Goal: Complete application form: Complete application form

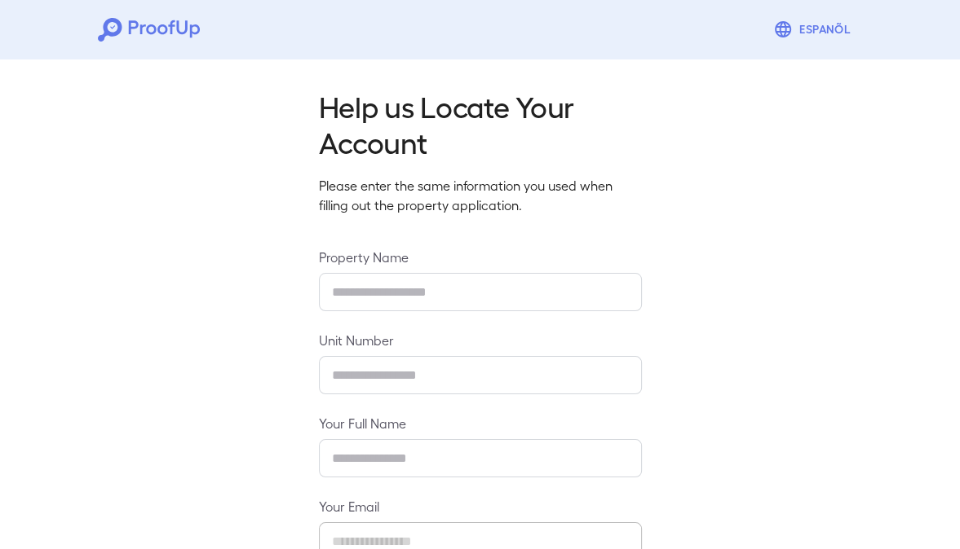
type input "**********"
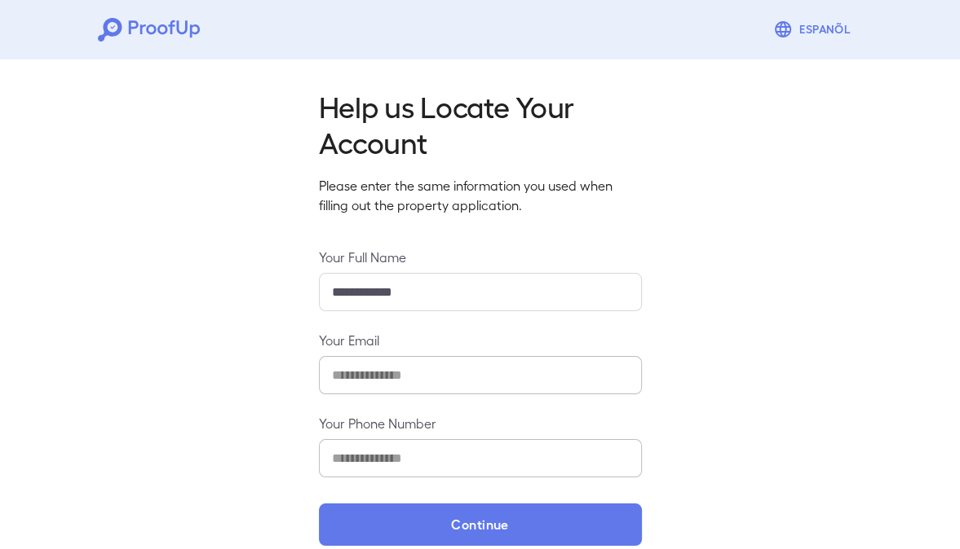
click at [360, 292] on input "**********" at bounding box center [480, 292] width 323 height 38
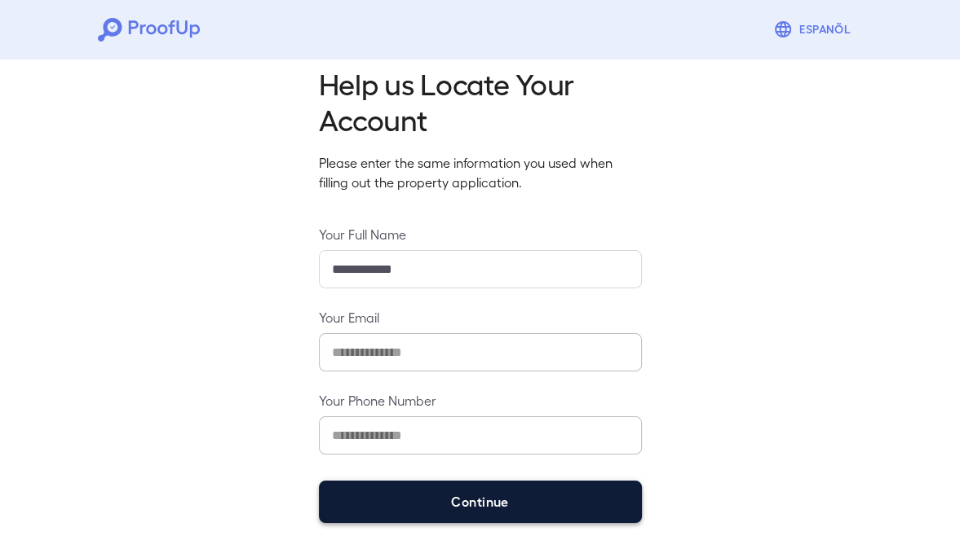
click at [405, 481] on button "Continue" at bounding box center [480, 502] width 323 height 42
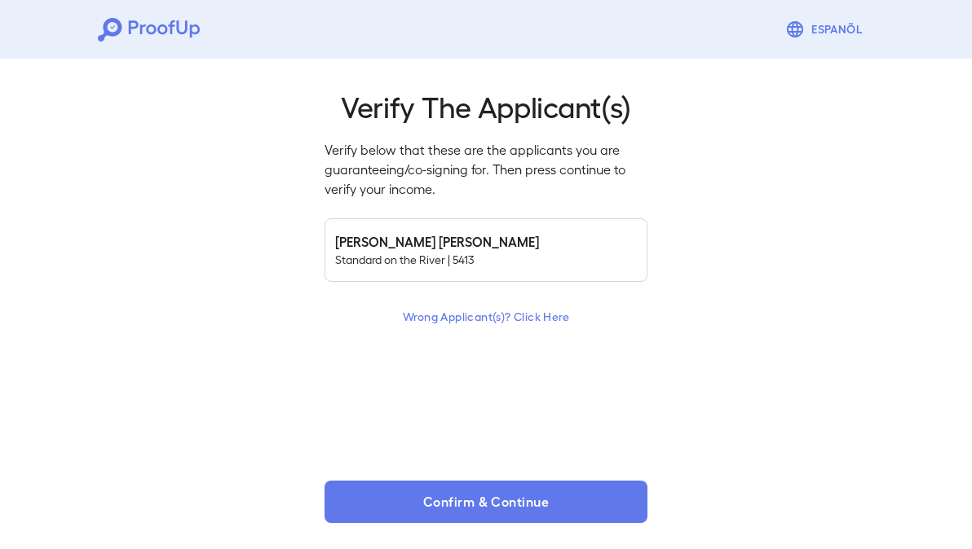
click at [412, 255] on p "Standard on the River | 5413" at bounding box center [486, 260] width 302 height 16
click at [397, 240] on h6 "[PERSON_NAME] [PERSON_NAME]" at bounding box center [486, 242] width 302 height 20
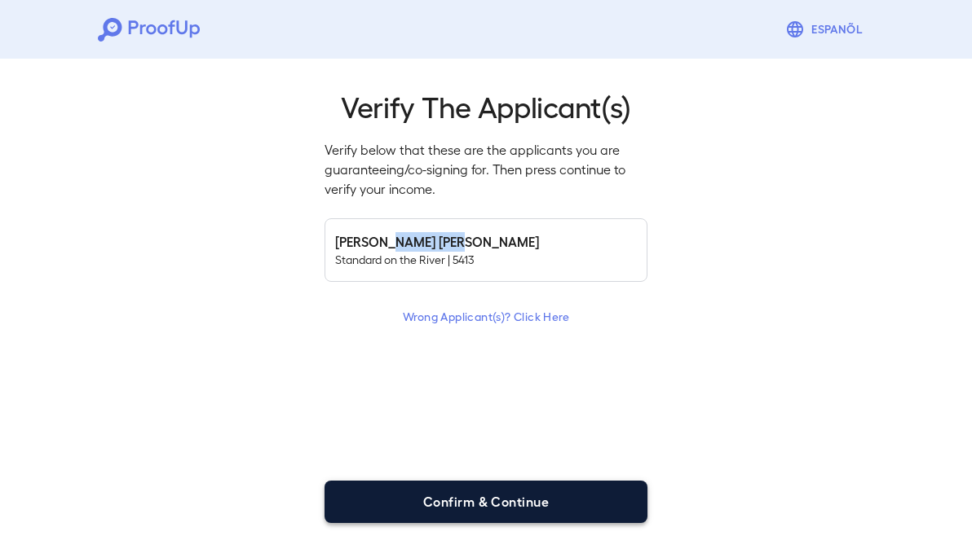
click at [473, 510] on button "Confirm & Continue" at bounding box center [485, 502] width 323 height 42
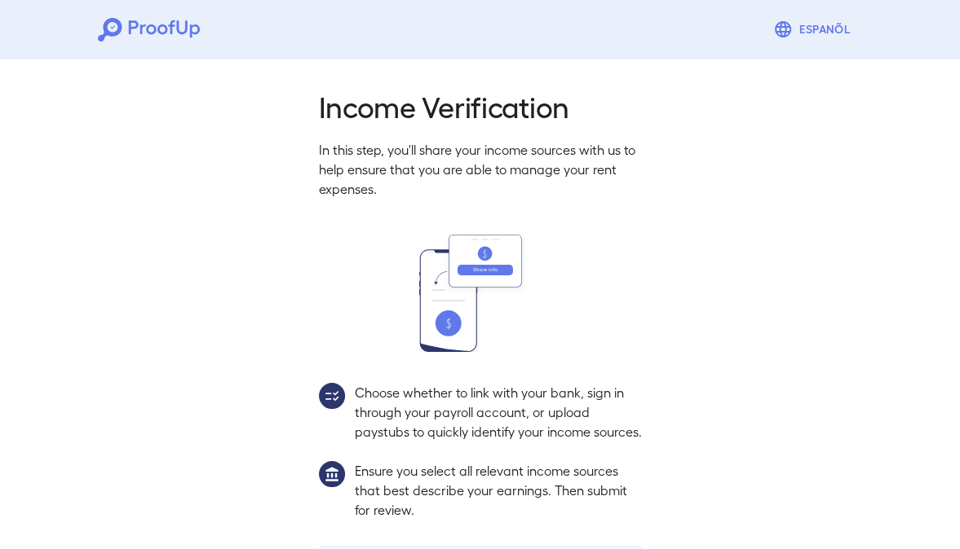
scroll to position [165, 0]
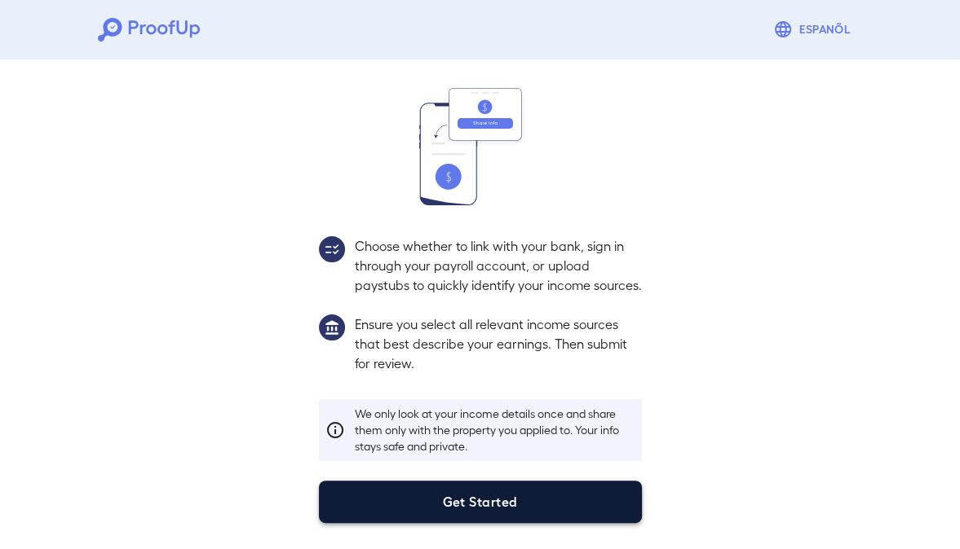
click at [442, 507] on button "Get Started" at bounding box center [480, 502] width 323 height 42
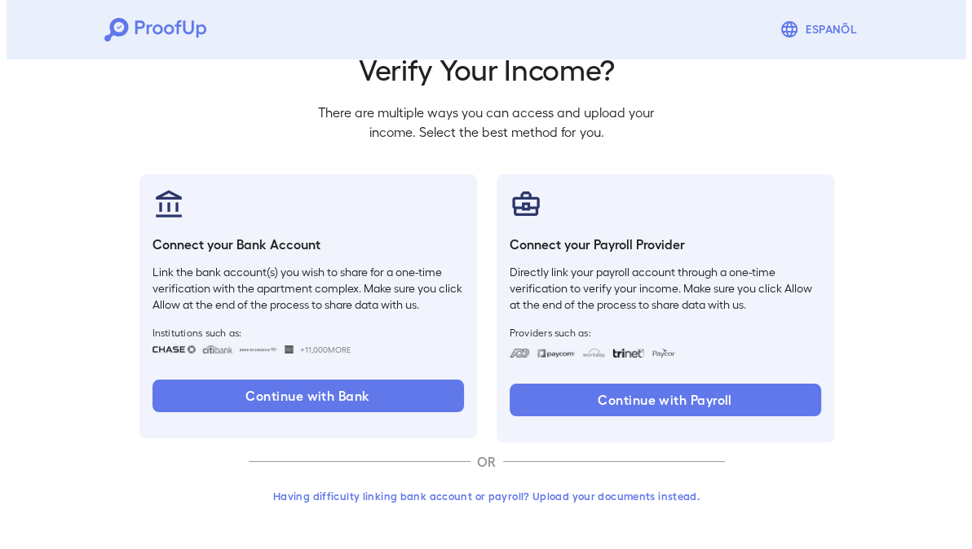
scroll to position [73, 0]
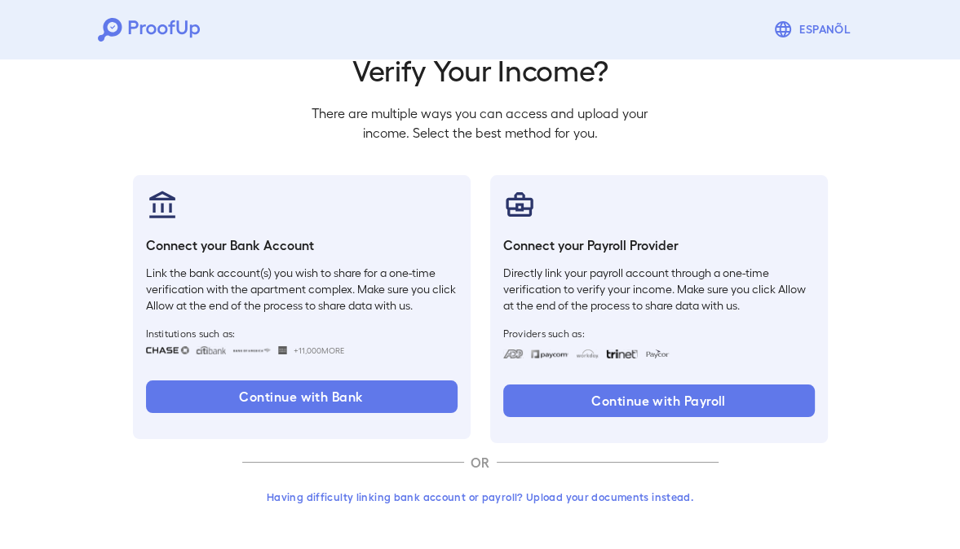
click at [576, 382] on div "Connect your Payroll Provider Directly link your payroll account through a one-…" at bounding box center [659, 309] width 338 height 268
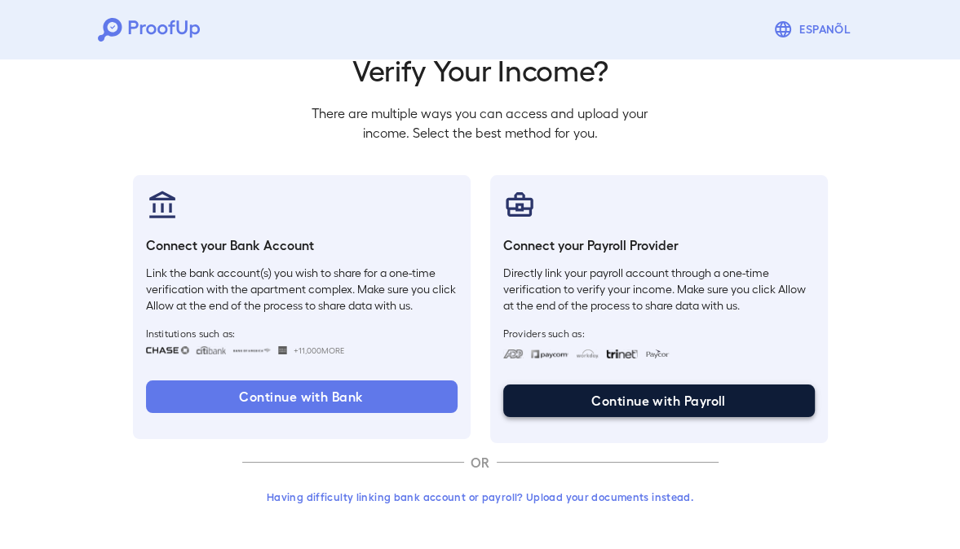
click at [581, 390] on button "Continue with Payroll" at bounding box center [658, 401] width 311 height 33
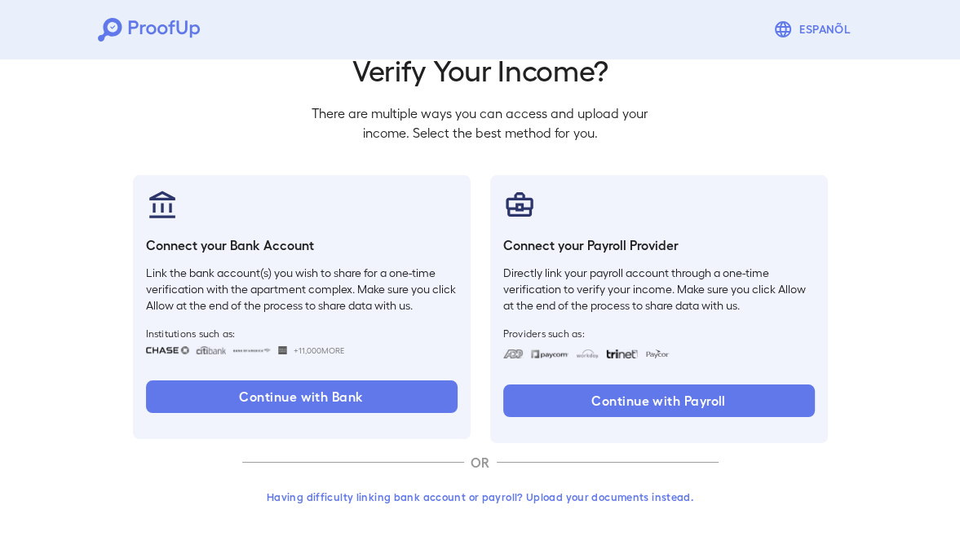
click at [414, 492] on button "Having difficulty linking bank account or payroll? Upload your documents instea…" at bounding box center [480, 497] width 476 height 29
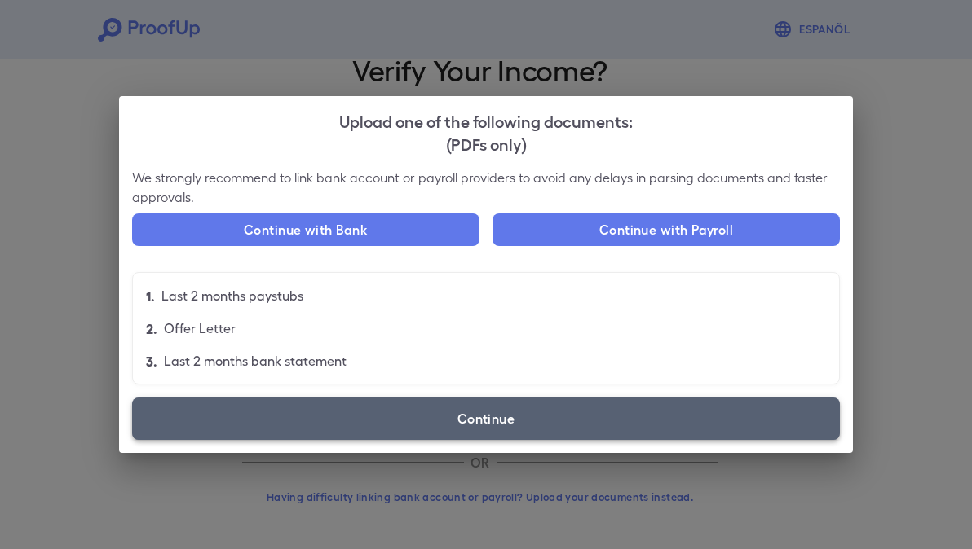
click at [456, 422] on label "Continue" at bounding box center [486, 419] width 708 height 42
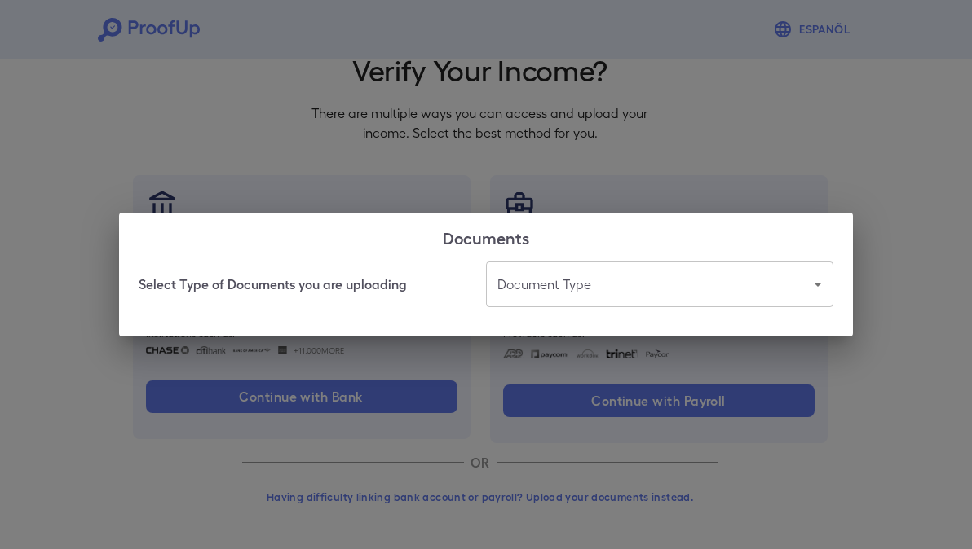
click at [542, 297] on body "Espanõl Go back How Would You Like to Verify Your Income? There are multiple wa…" at bounding box center [486, 238] width 972 height 623
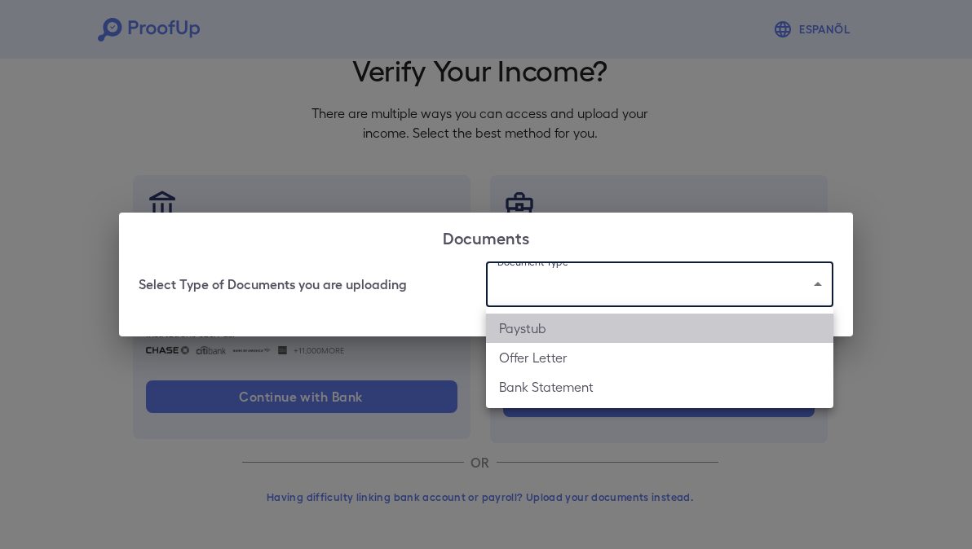
click at [541, 333] on li "Paystub" at bounding box center [659, 328] width 347 height 29
type input "*******"
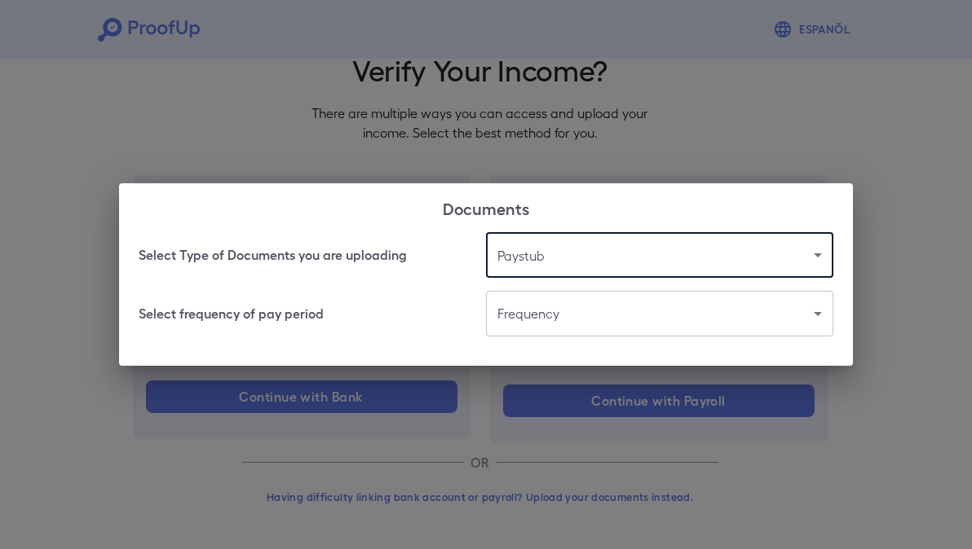
click at [543, 331] on body "Espanõl Go back How Would You Like to Verify Your Income? There are multiple wa…" at bounding box center [486, 238] width 972 height 623
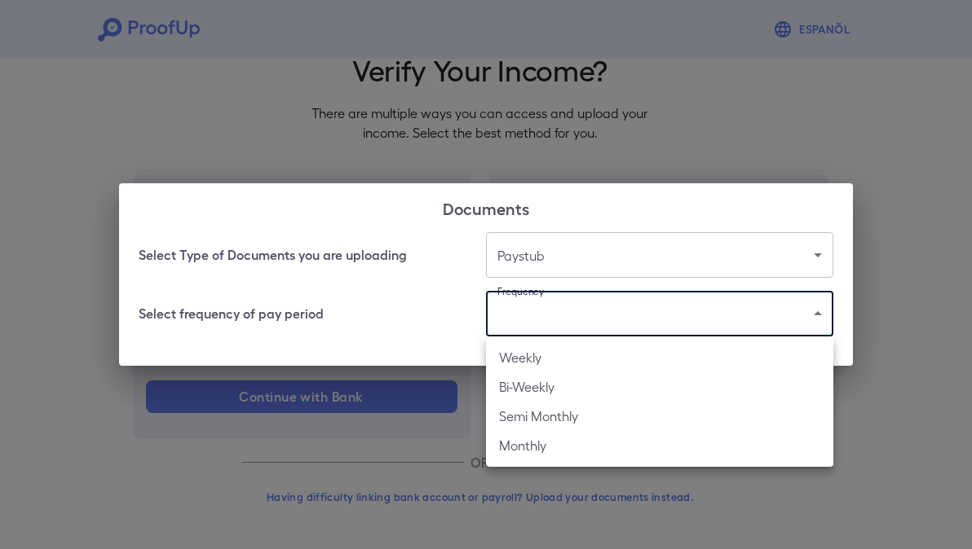
click at [541, 355] on li "Weekly" at bounding box center [659, 357] width 347 height 29
type input "******"
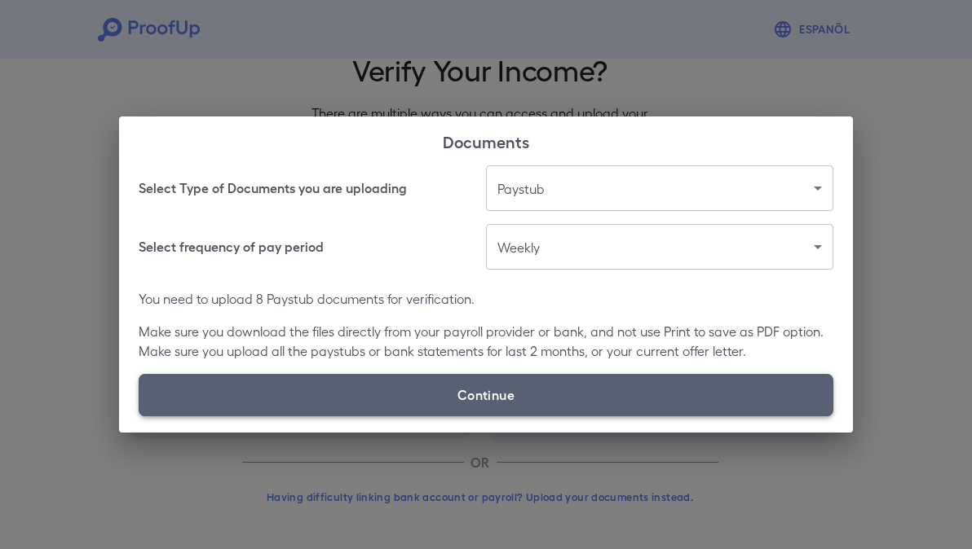
click at [505, 413] on label "Continue" at bounding box center [486, 395] width 695 height 42
click at [139, 416] on input "Continue" at bounding box center [139, 416] width 1 height 1
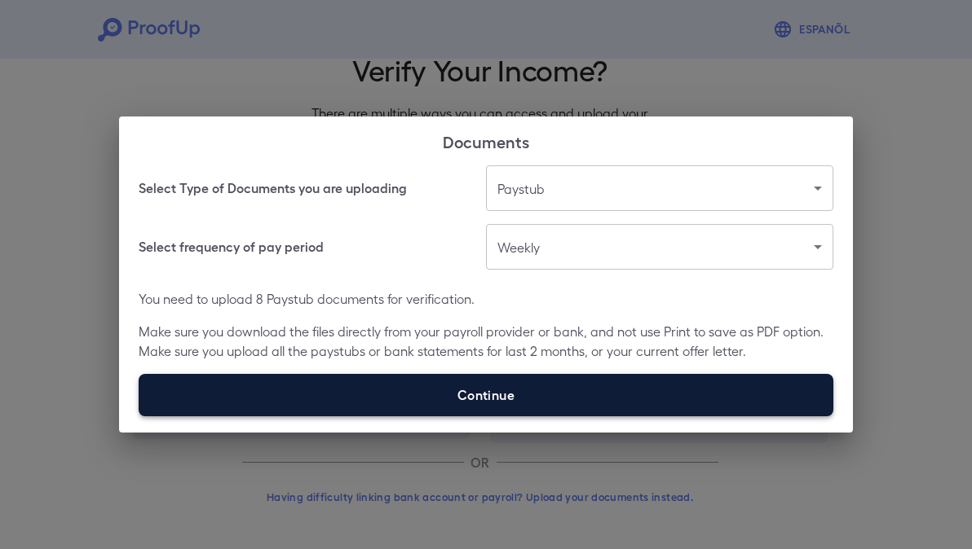
click at [479, 396] on label "Continue" at bounding box center [486, 395] width 695 height 42
click at [139, 416] on input "Continue" at bounding box center [139, 416] width 1 height 1
click at [517, 382] on label "Continue" at bounding box center [486, 395] width 695 height 42
click at [139, 416] on input "Continue" at bounding box center [139, 416] width 1 height 1
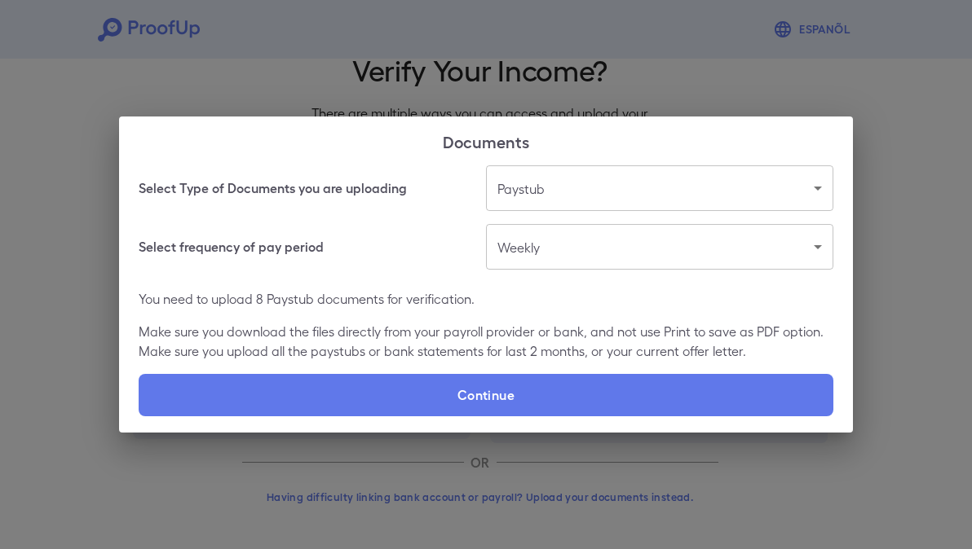
click at [677, 258] on body "Espanõl Go back How Would You Like to Verify Your Income? There are multiple wa…" at bounding box center [486, 238] width 972 height 623
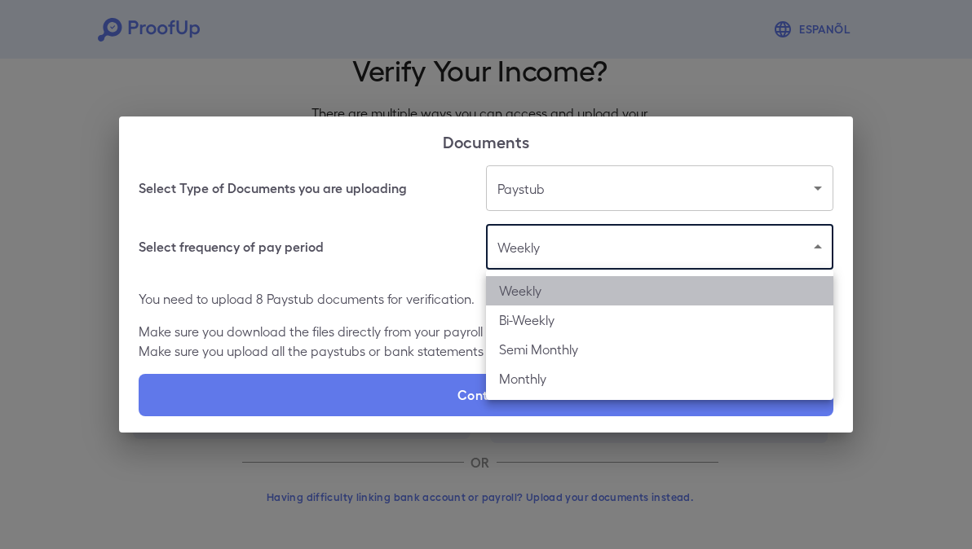
click at [570, 289] on li "Weekly" at bounding box center [659, 290] width 347 height 29
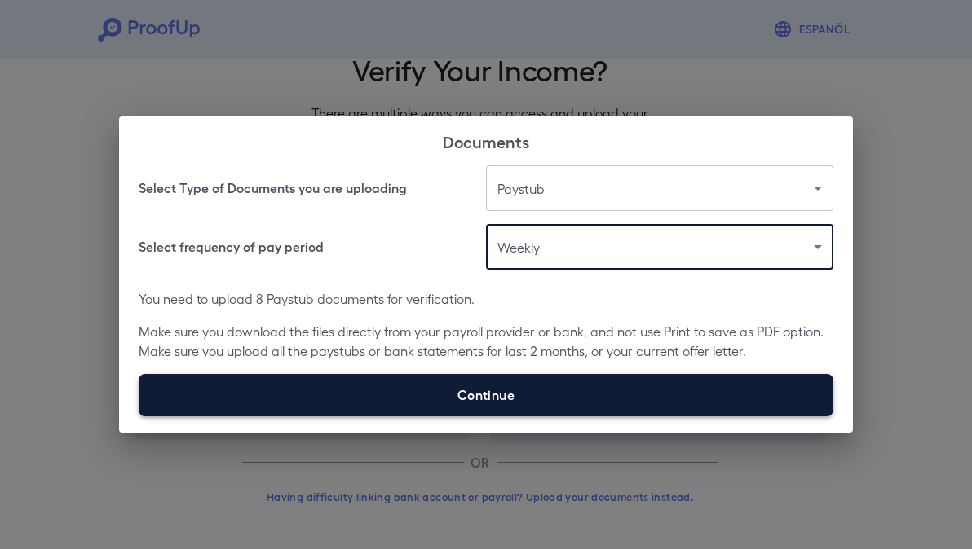
click at [509, 379] on label "Continue" at bounding box center [486, 395] width 695 height 42
click at [139, 416] on input "Continue" at bounding box center [139, 416] width 1 height 1
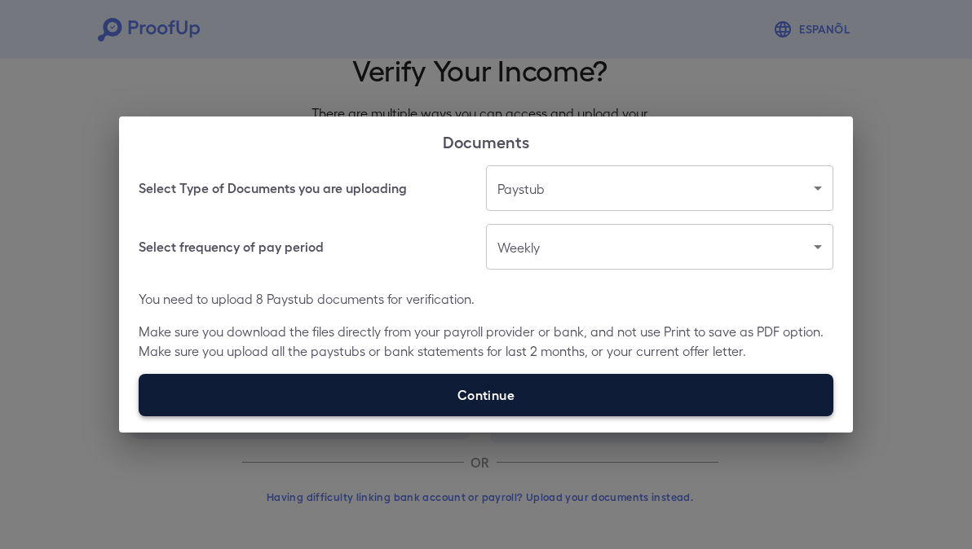
type input "**********"
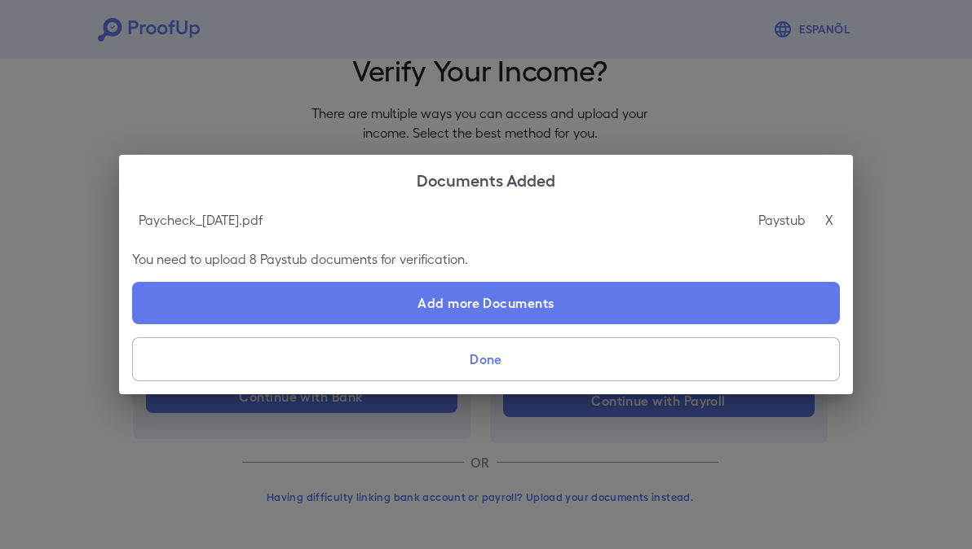
click at [298, 358] on button "Done" at bounding box center [486, 360] width 708 height 44
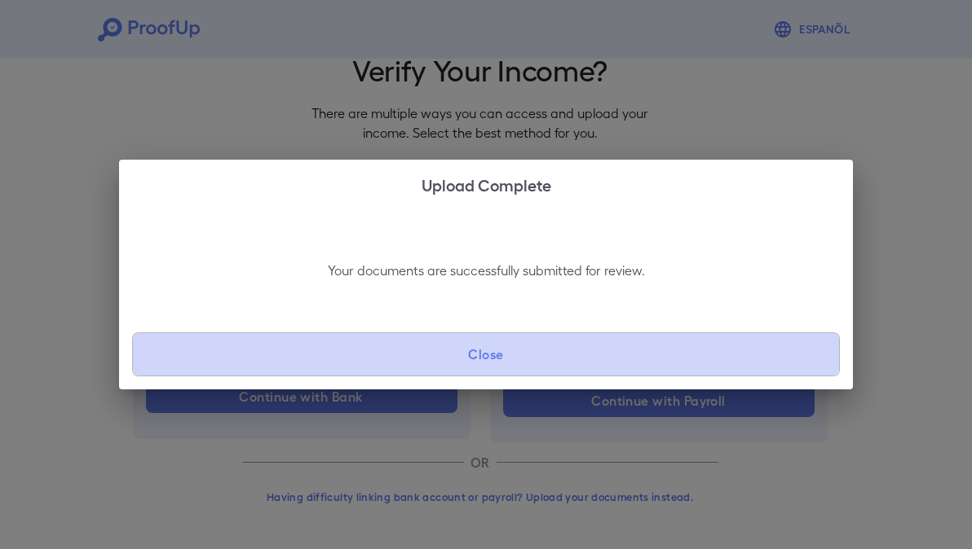
click at [305, 357] on button "Close" at bounding box center [486, 355] width 708 height 44
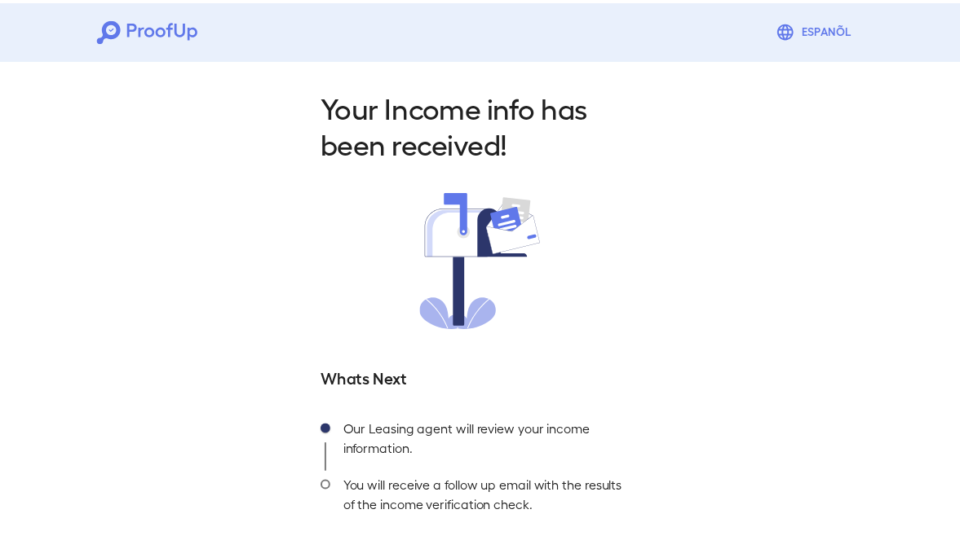
scroll to position [73, 0]
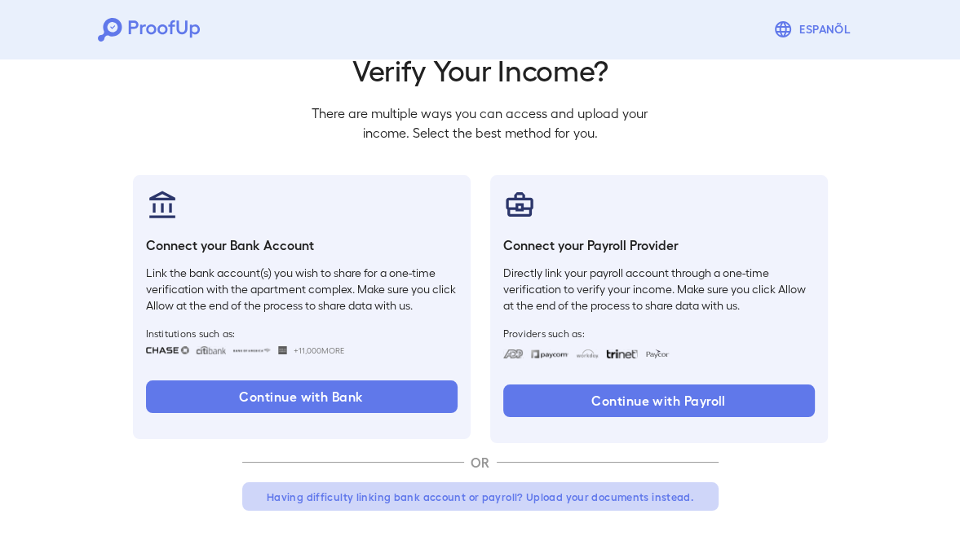
click at [448, 488] on button "Having difficulty linking bank account or payroll? Upload your documents instea…" at bounding box center [480, 497] width 476 height 29
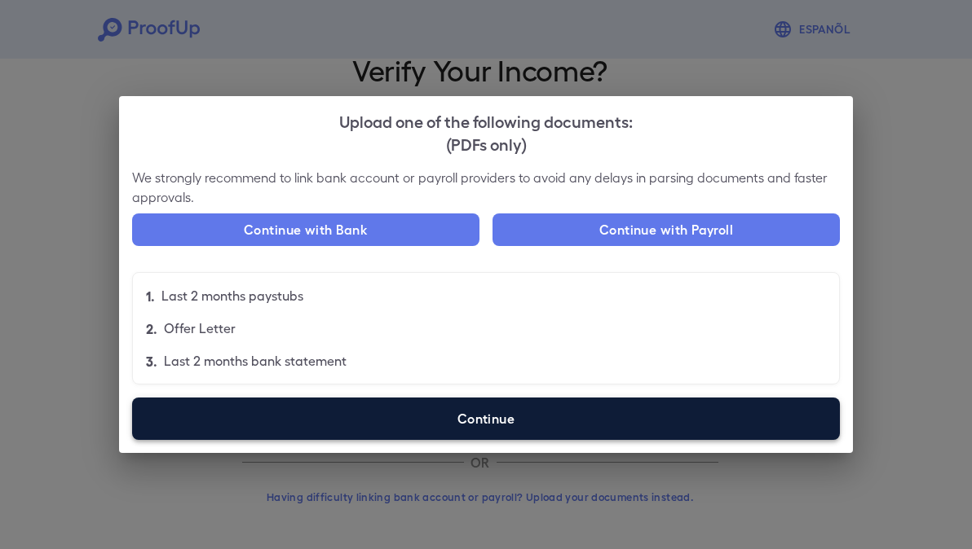
click at [401, 430] on label "Continue" at bounding box center [486, 419] width 708 height 42
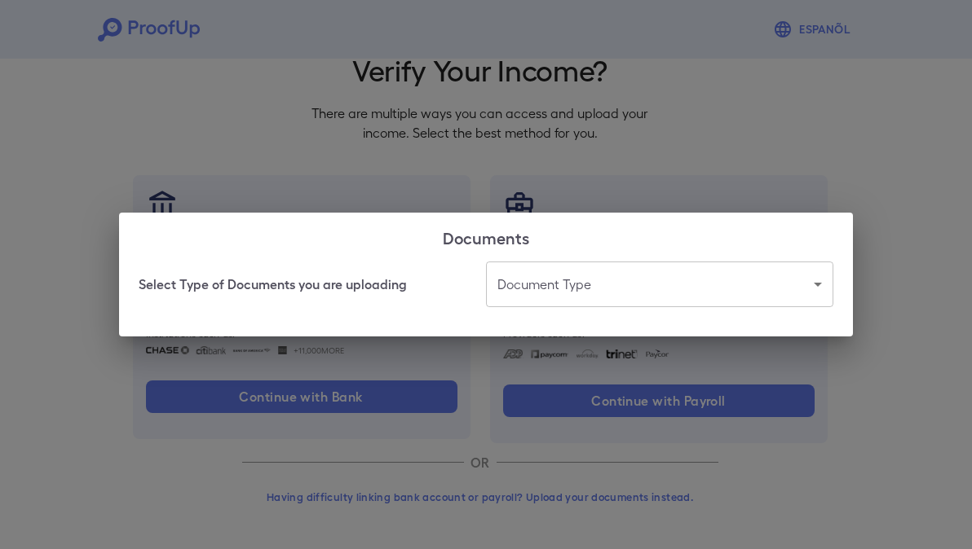
click at [600, 298] on body "Espanõl Go back How Would You Like to Verify Your Income? There are multiple wa…" at bounding box center [486, 238] width 972 height 623
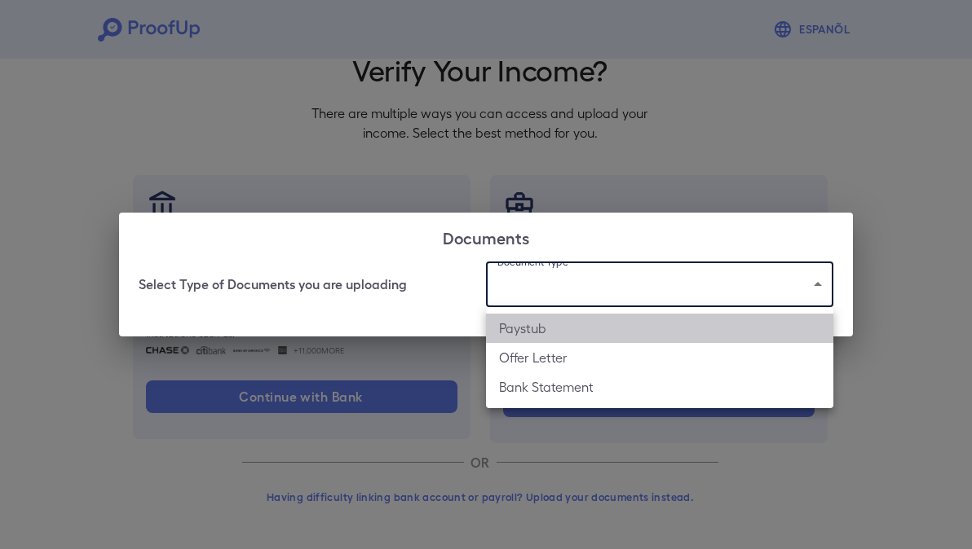
click at [564, 333] on li "Paystub" at bounding box center [659, 328] width 347 height 29
type input "*******"
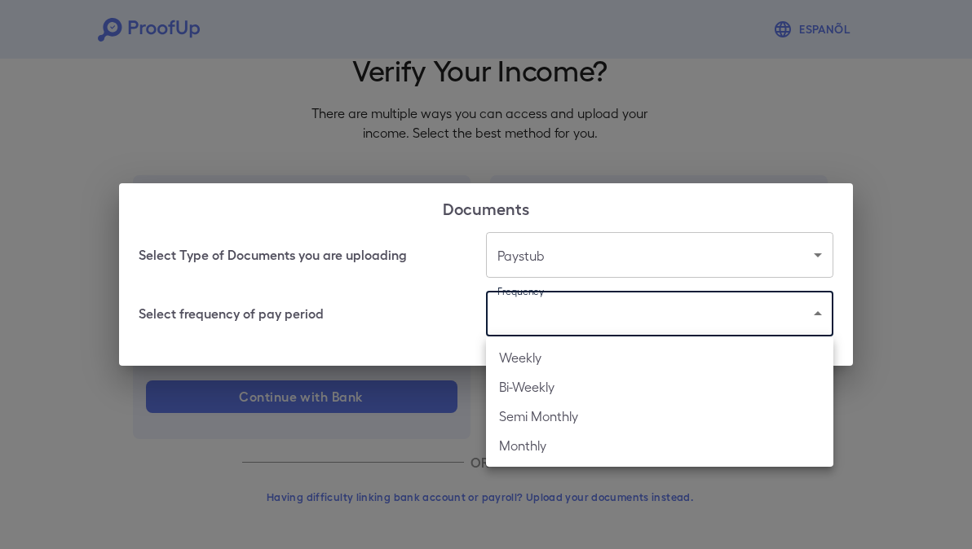
click at [565, 301] on body "Espanõl Go back How Would You Like to Verify Your Income? There are multiple wa…" at bounding box center [486, 238] width 972 height 623
click at [539, 357] on li "Weekly" at bounding box center [659, 357] width 347 height 29
type input "******"
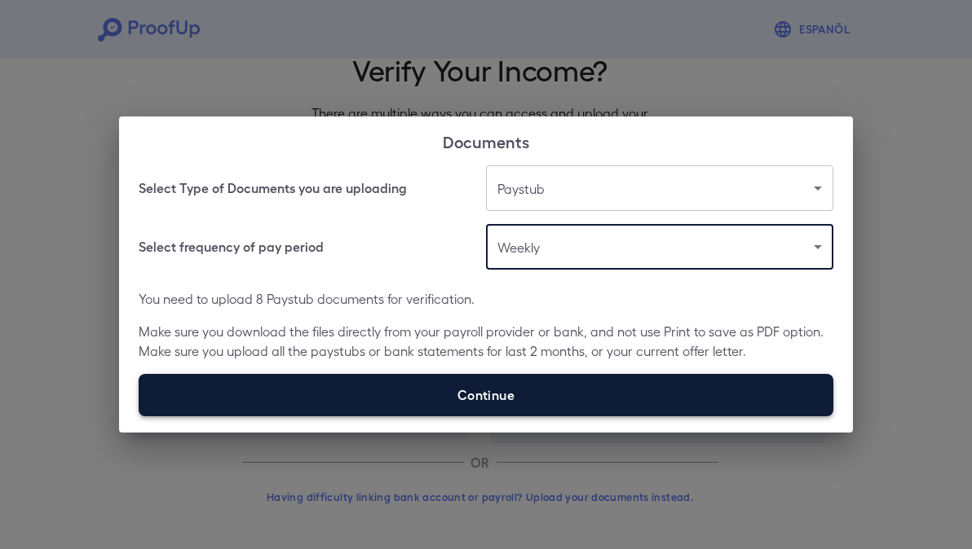
click at [639, 385] on label "Continue" at bounding box center [486, 395] width 695 height 42
click at [139, 416] on input "Continue" at bounding box center [139, 416] width 1 height 1
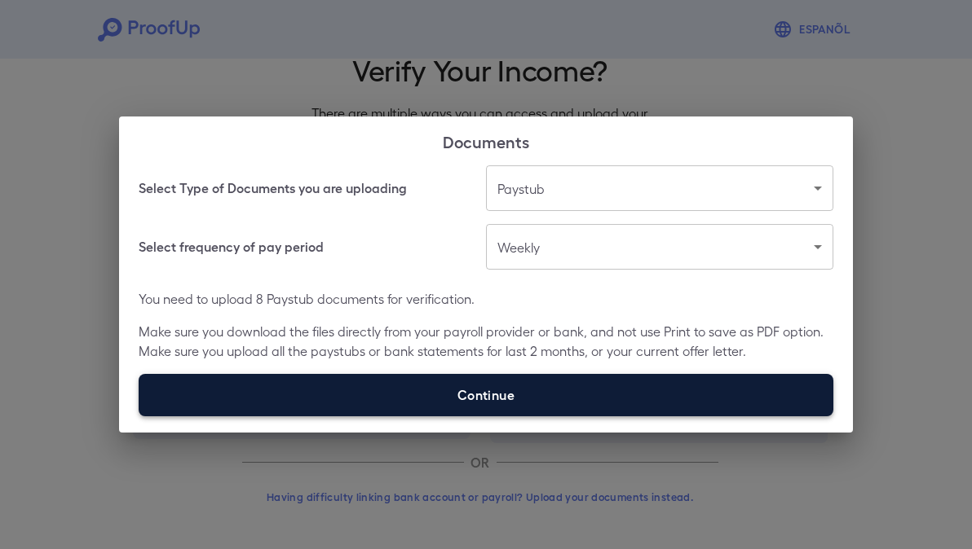
type input "**********"
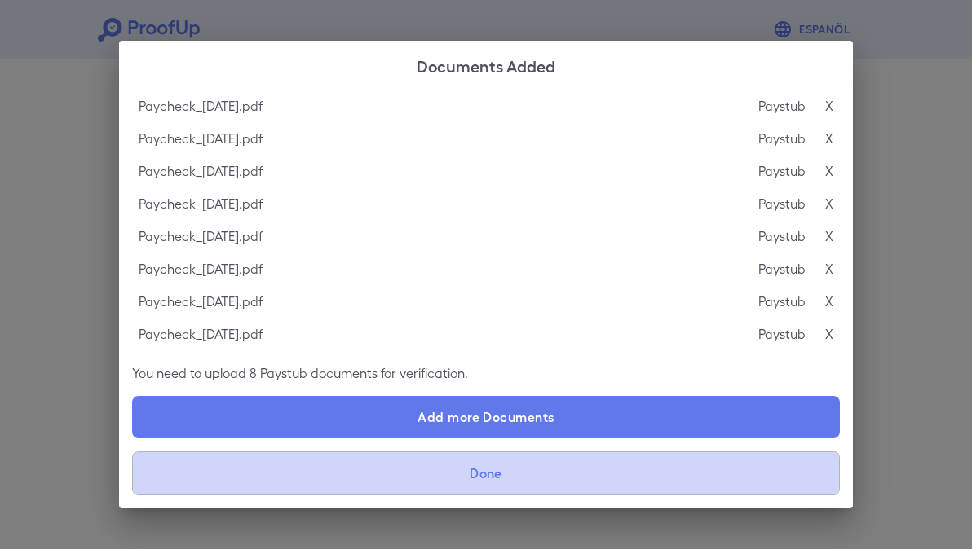
click at [306, 488] on button "Done" at bounding box center [486, 474] width 708 height 44
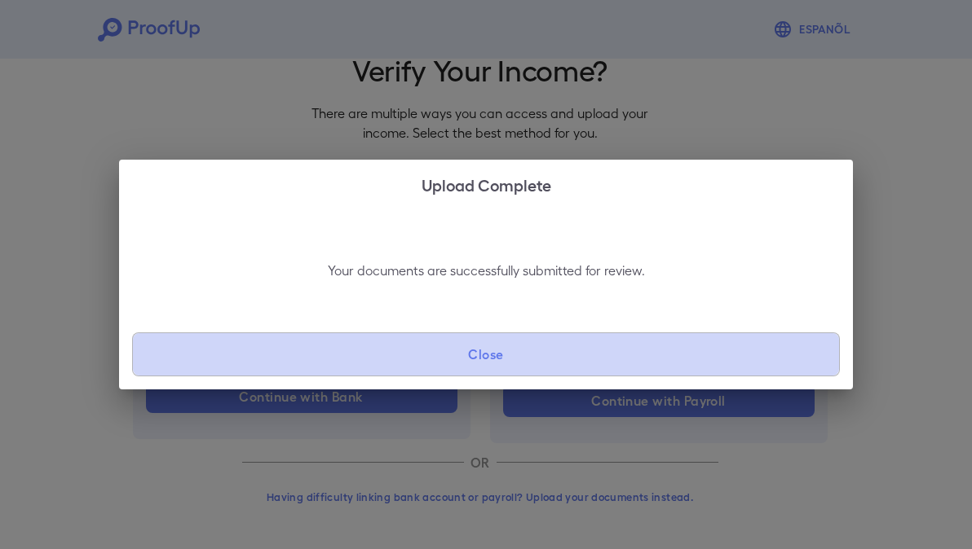
click at [488, 364] on button "Close" at bounding box center [486, 355] width 708 height 44
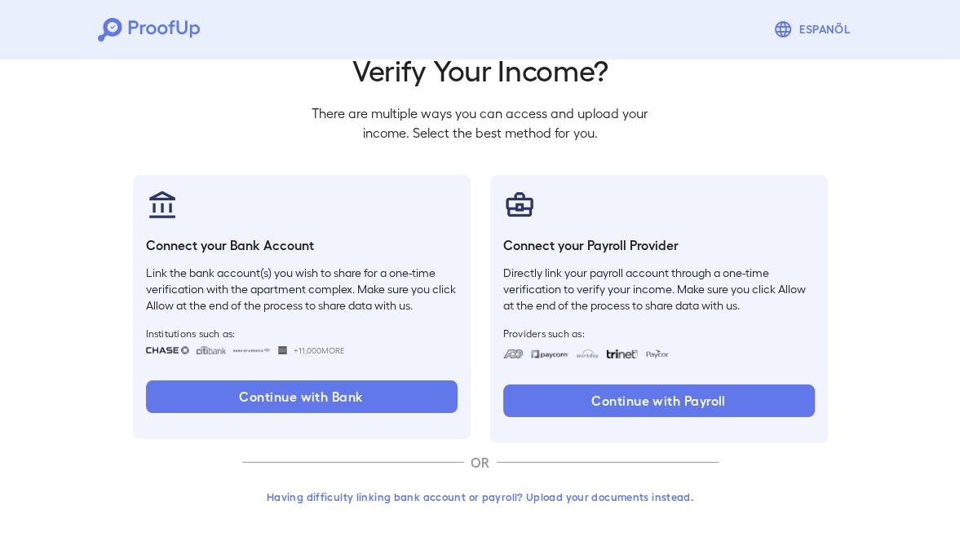
click at [390, 111] on p "There are multiple ways you can access and upload your income. Select the best …" at bounding box center [480, 123] width 362 height 39
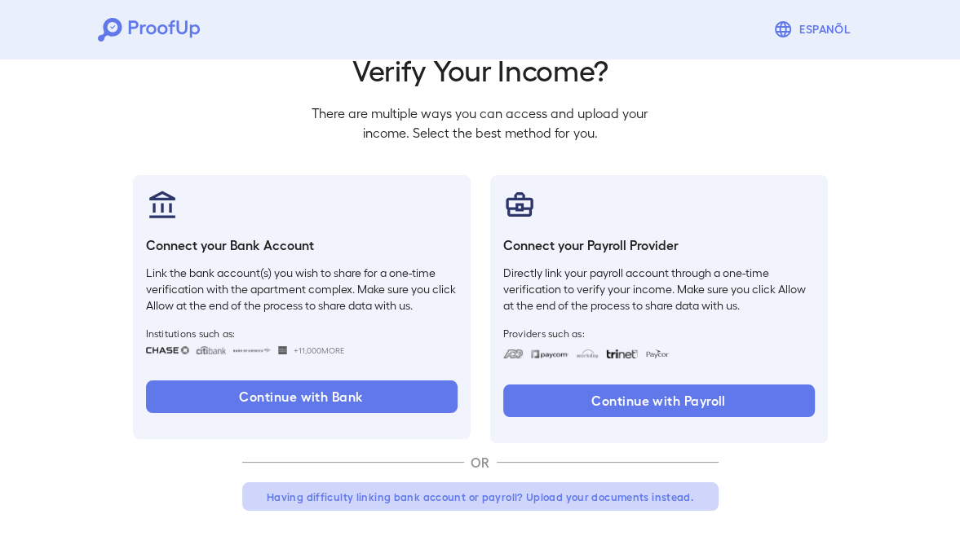
click at [461, 498] on button "Having difficulty linking bank account or payroll? Upload your documents instea…" at bounding box center [480, 497] width 476 height 29
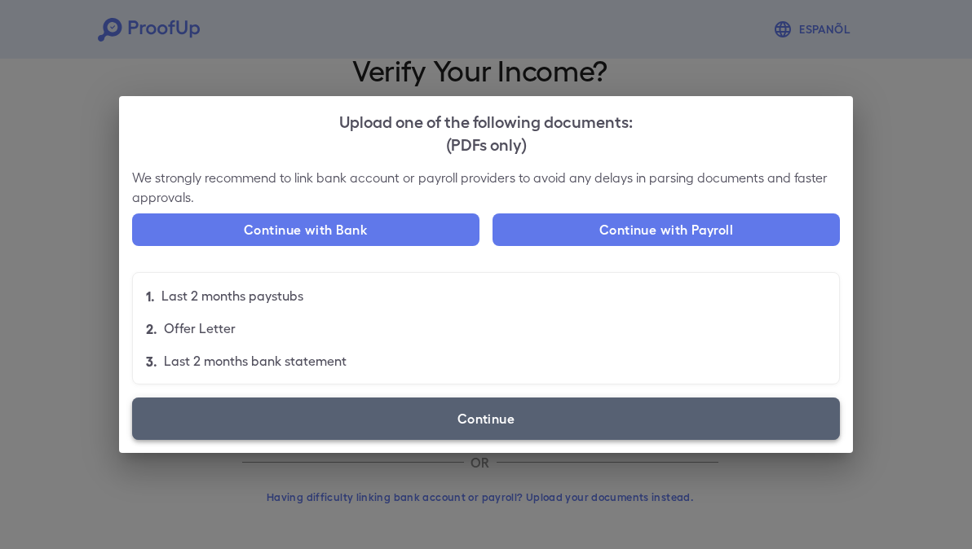
click at [398, 410] on label "Continue" at bounding box center [486, 419] width 708 height 42
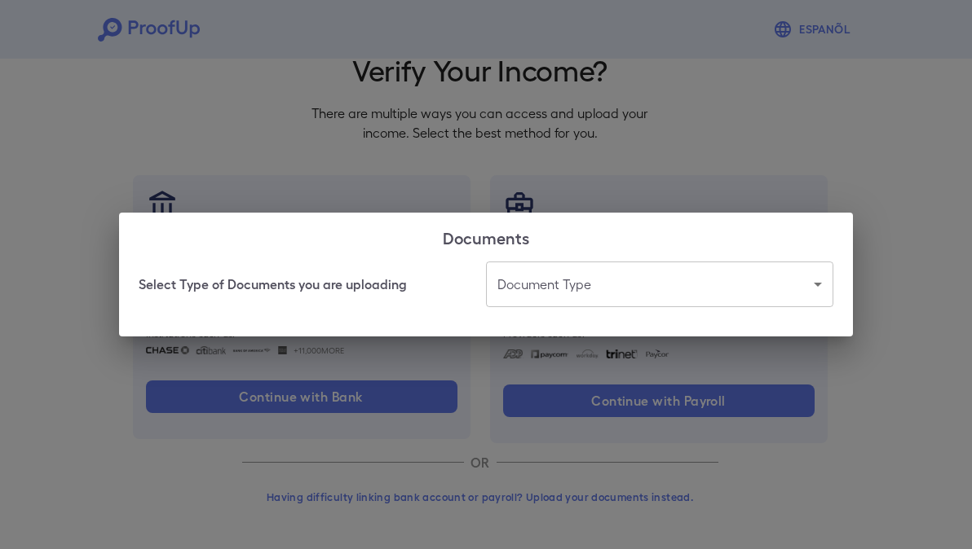
click at [599, 291] on body "Espanõl Go back How Would You Like to Verify Your Income? There are multiple wa…" at bounding box center [486, 238] width 972 height 623
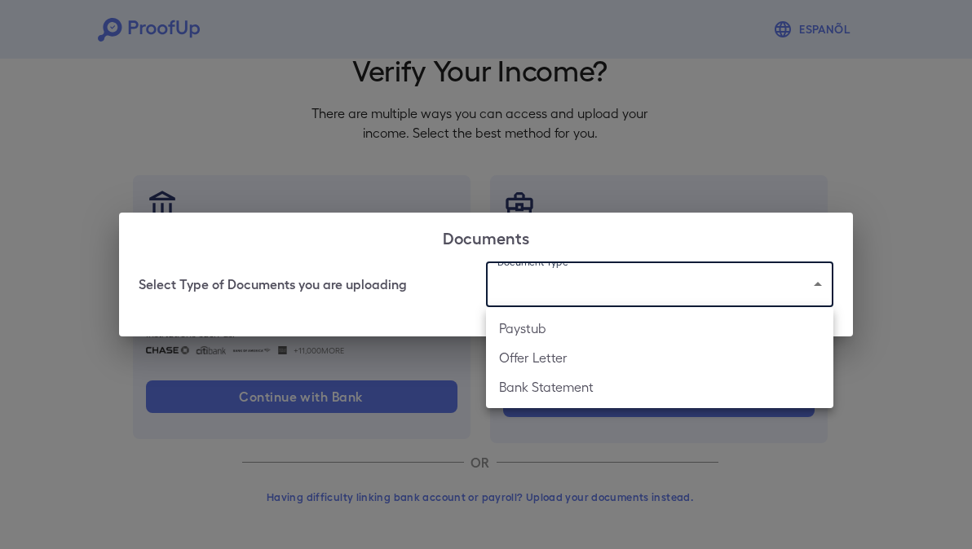
click at [554, 337] on li "Paystub" at bounding box center [659, 328] width 347 height 29
type input "*******"
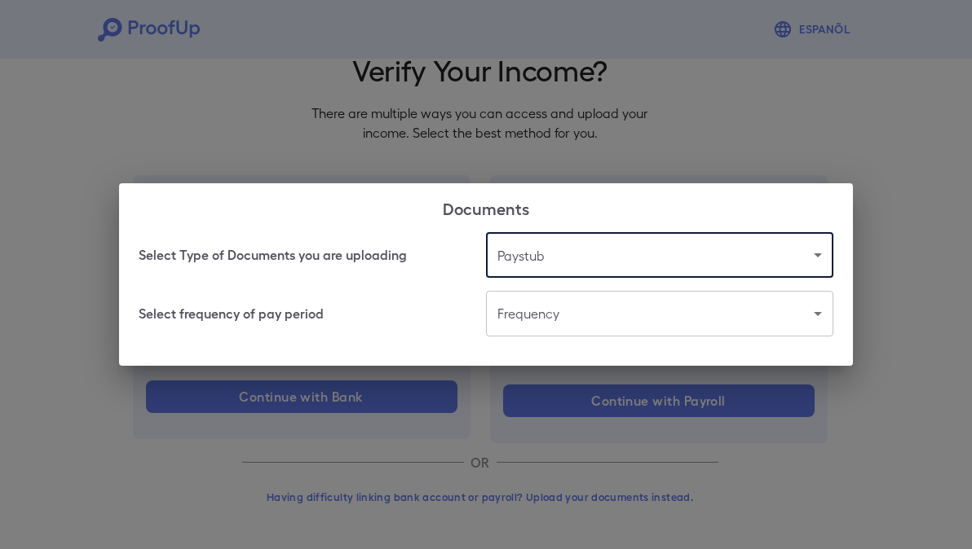
click at [532, 304] on body "Espanõl Go back How Would You Like to Verify Your Income? There are multiple wa…" at bounding box center [486, 238] width 972 height 623
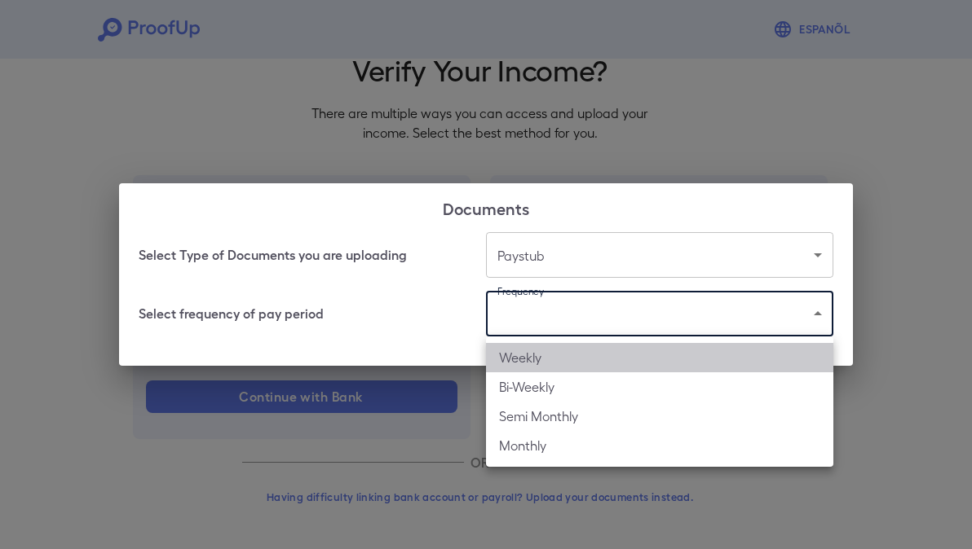
click at [524, 356] on li "Weekly" at bounding box center [659, 357] width 347 height 29
type input "******"
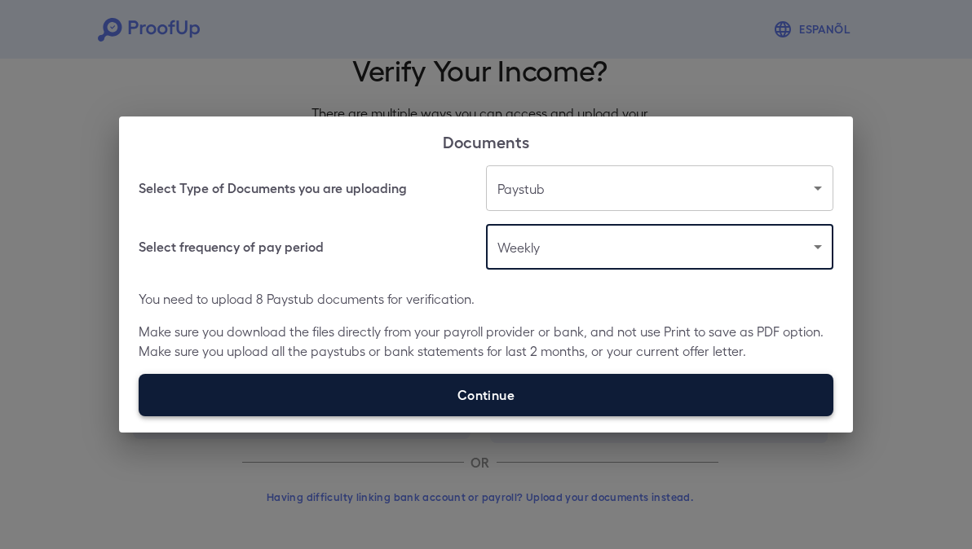
click at [512, 411] on label "Continue" at bounding box center [486, 395] width 695 height 42
click at [139, 416] on input "Continue" at bounding box center [139, 416] width 1 height 1
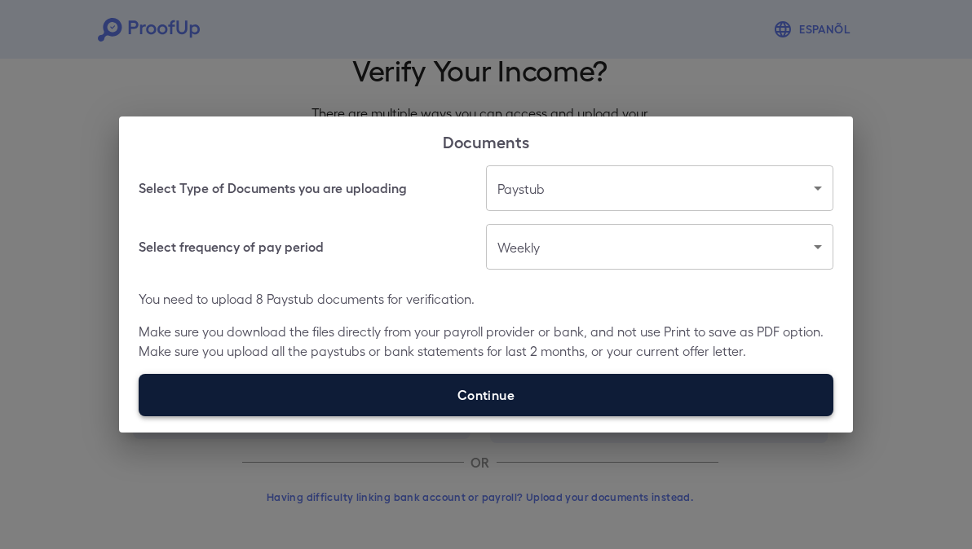
type input "**********"
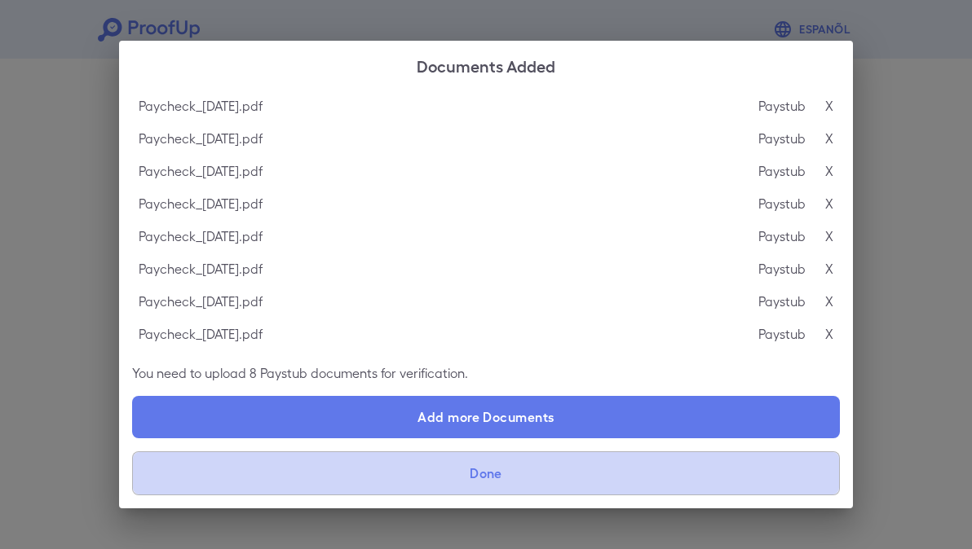
click at [323, 479] on button "Done" at bounding box center [486, 474] width 708 height 44
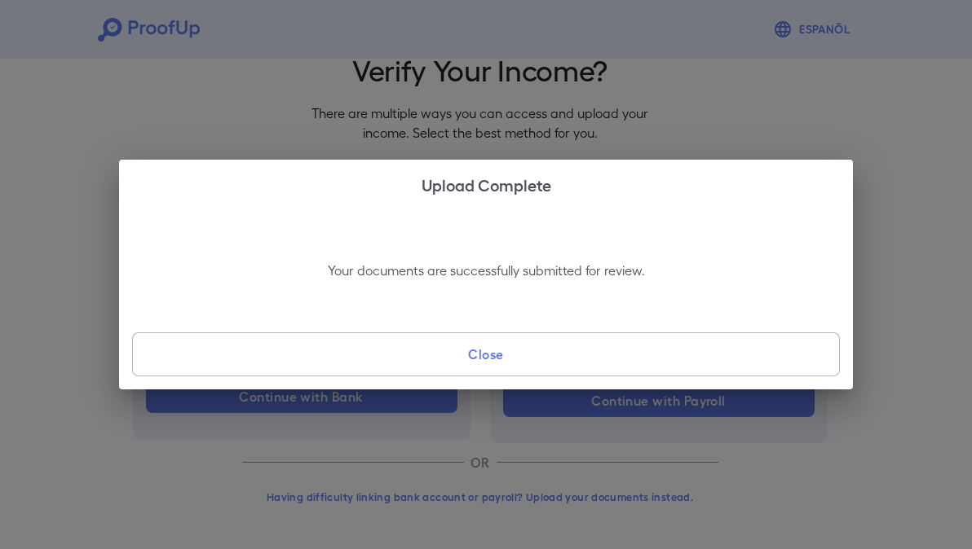
click at [470, 344] on button "Close" at bounding box center [486, 355] width 708 height 44
